Goal: Navigation & Orientation: Find specific page/section

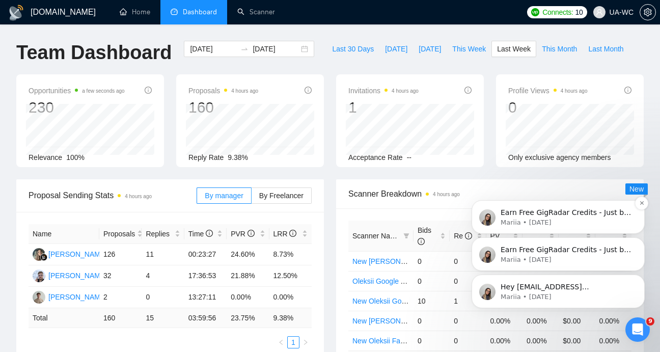
click at [561, 212] on p "Earn Free GigRadar Credits - Just by Sharing Your Story! 💬 Want more credits fo…" at bounding box center [566, 213] width 131 height 10
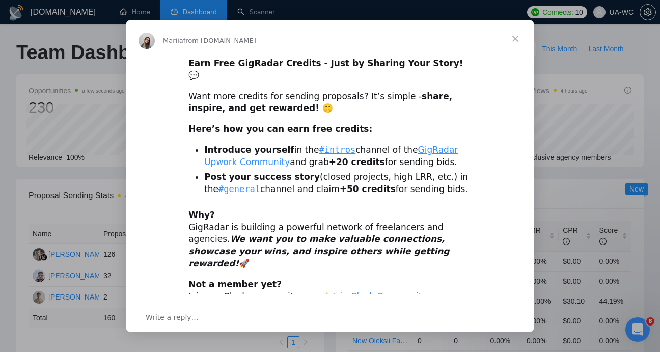
click at [517, 38] on span "Close" at bounding box center [515, 38] width 37 height 37
